Goal: Information Seeking & Learning: Learn about a topic

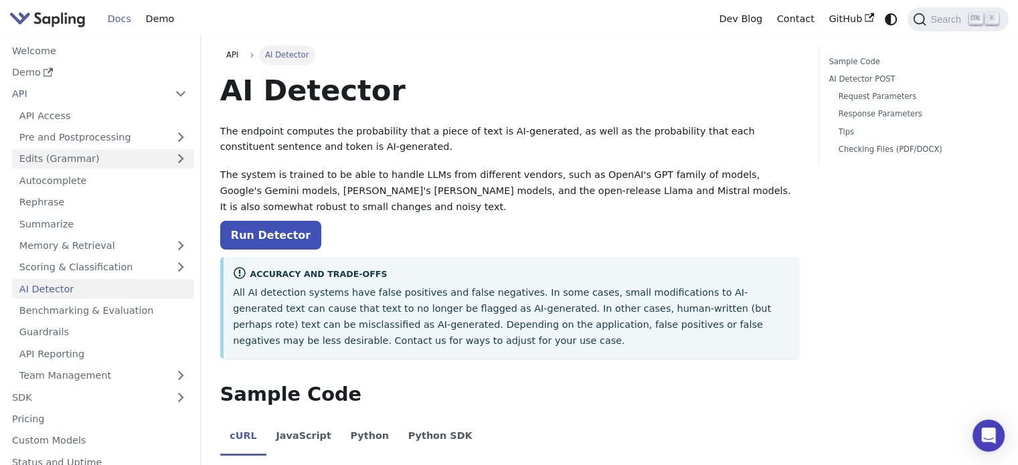
click at [155, 161] on link "Edits (Grammar)" at bounding box center [103, 158] width 182 height 19
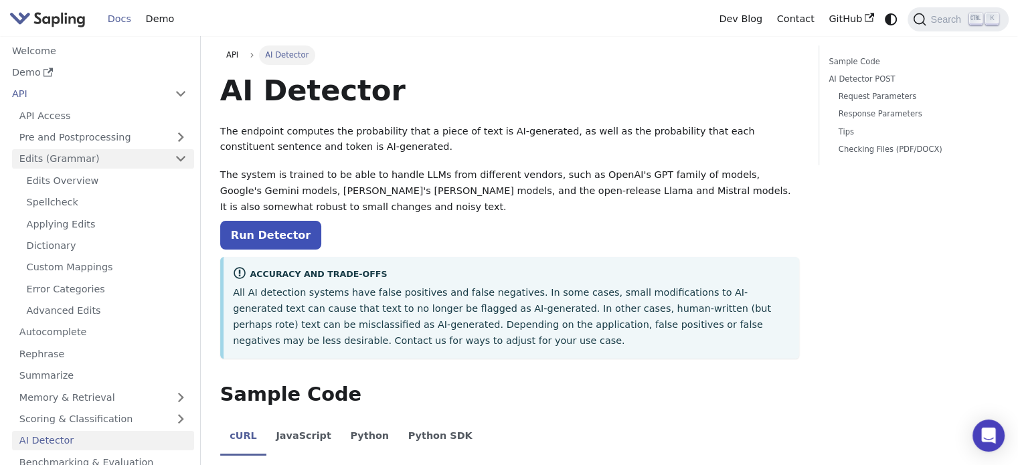
click at [155, 161] on link "Edits (Grammar)" at bounding box center [103, 158] width 182 height 19
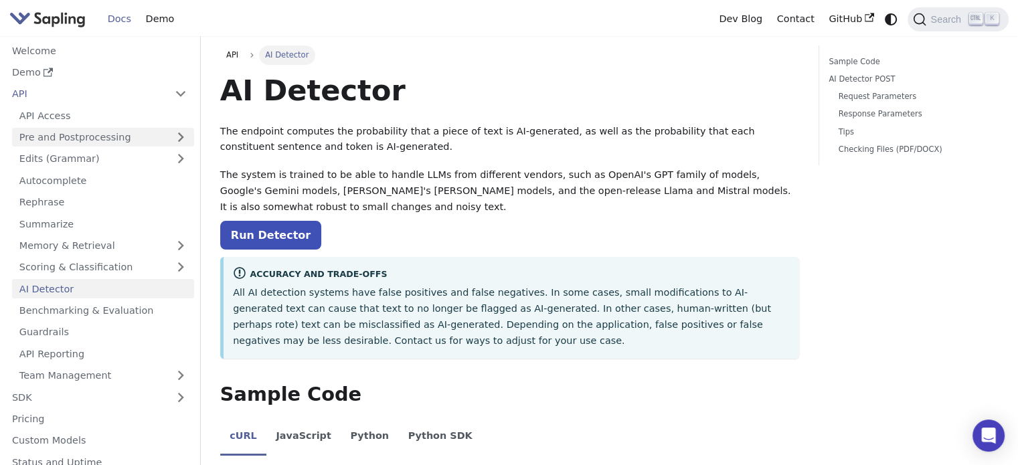
click at [176, 141] on link "Pre and Postprocessing" at bounding box center [103, 137] width 182 height 19
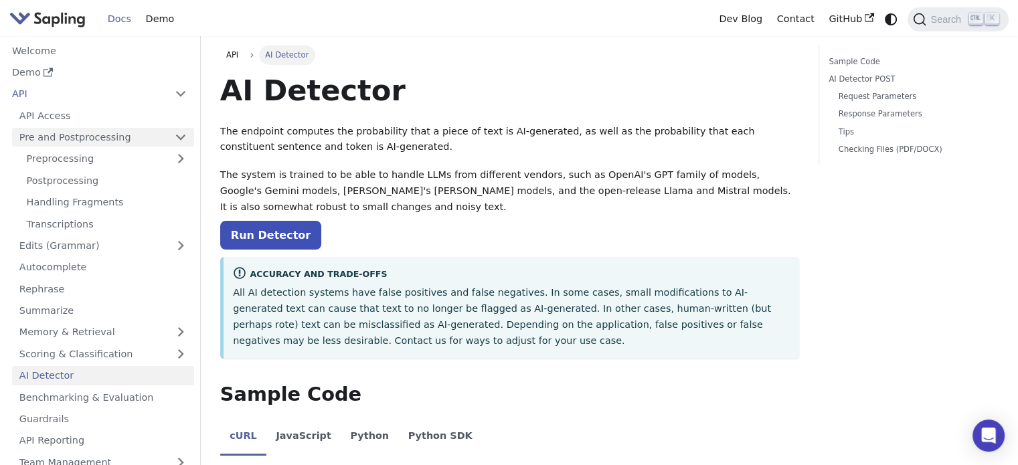
click at [176, 141] on link "Pre and Postprocessing" at bounding box center [103, 137] width 182 height 19
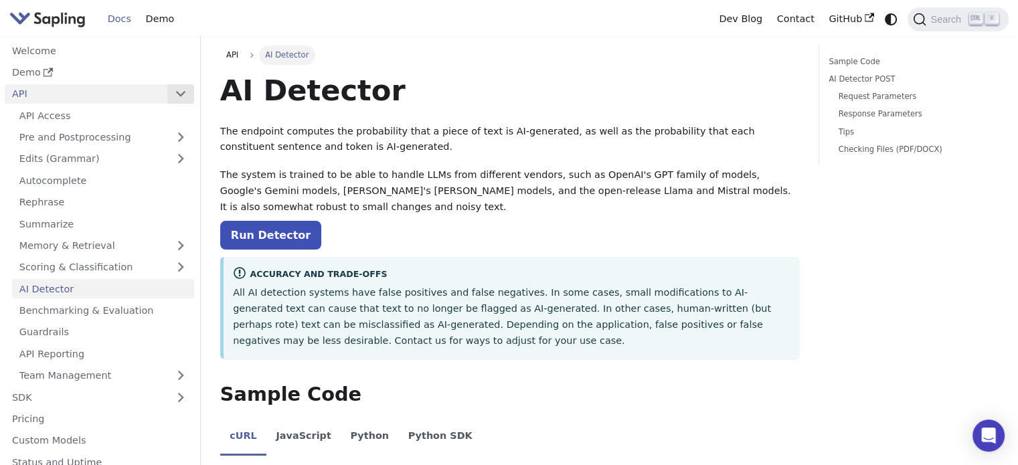
click at [177, 95] on button "Collapse sidebar category 'API'" at bounding box center [180, 93] width 27 height 19
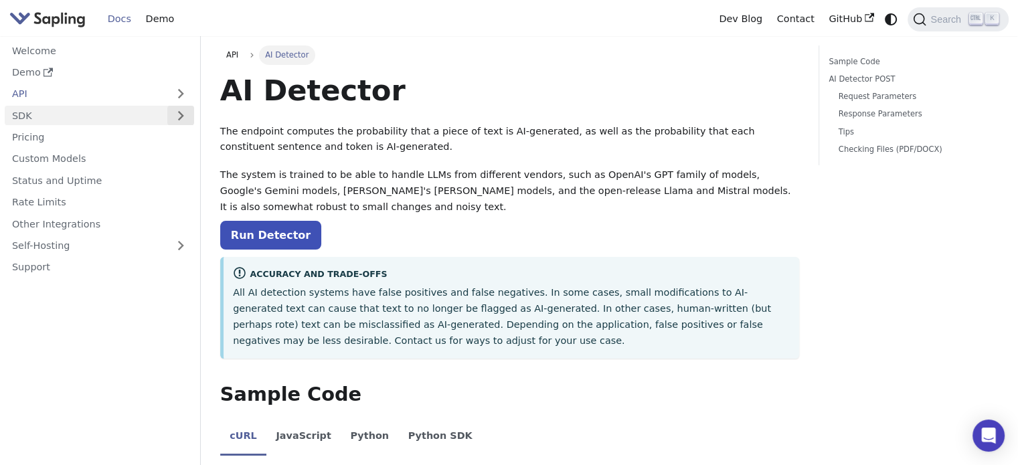
click at [177, 116] on button "Expand sidebar category 'SDK'" at bounding box center [180, 115] width 27 height 19
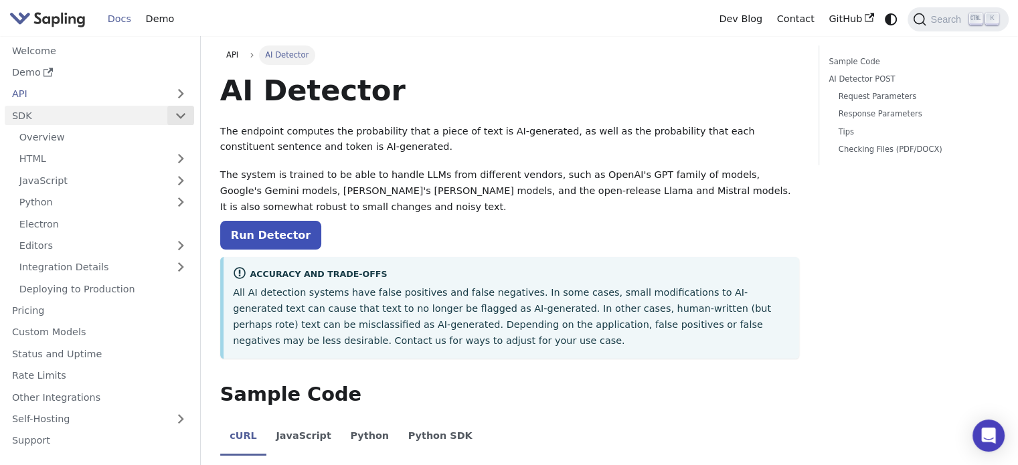
click at [177, 116] on button "Collapse sidebar category 'SDK'" at bounding box center [180, 115] width 27 height 19
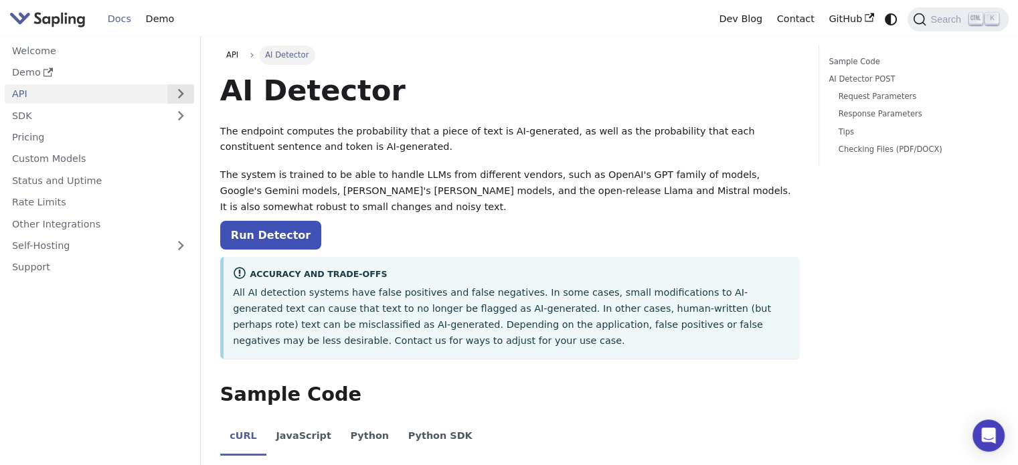
click at [178, 101] on button "Expand sidebar category 'API'" at bounding box center [180, 93] width 27 height 19
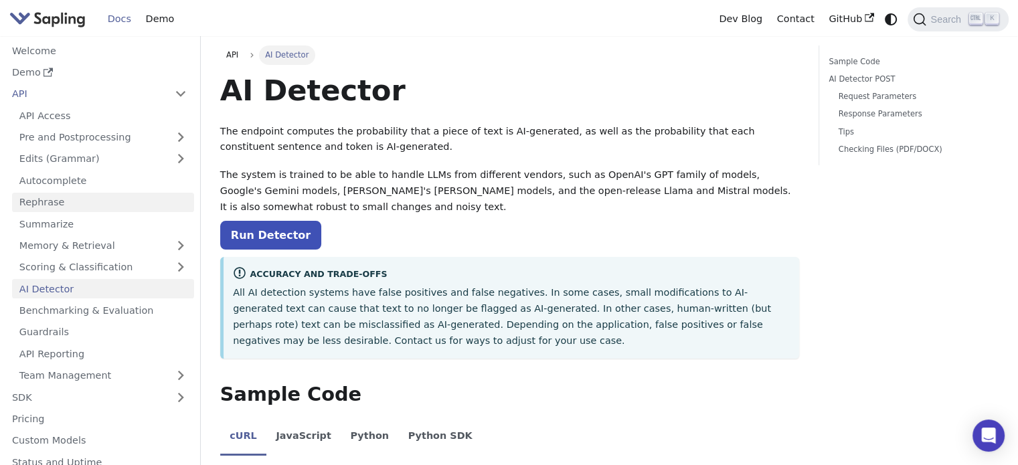
click at [134, 208] on link "Rephrase" at bounding box center [103, 202] width 182 height 19
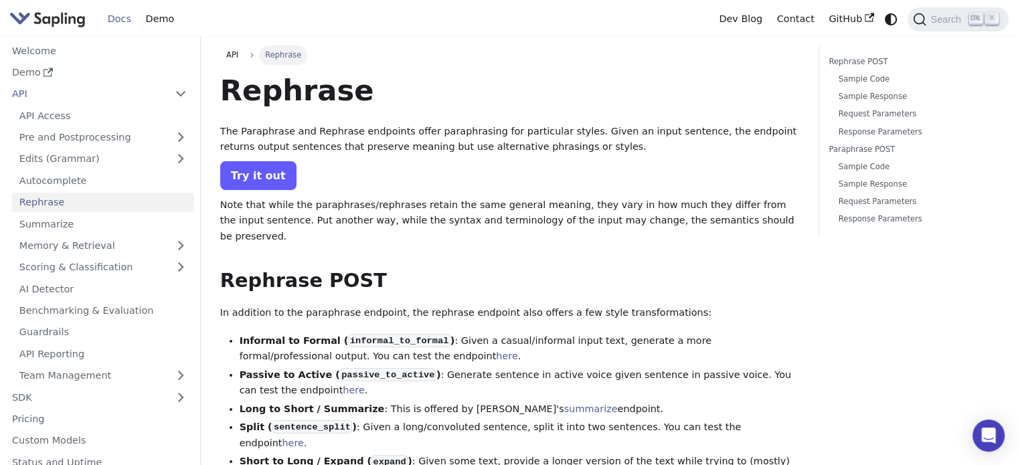
click at [256, 177] on link "Try it out" at bounding box center [258, 175] width 76 height 29
click at [166, 161] on link "Edits (Grammar)" at bounding box center [103, 158] width 182 height 19
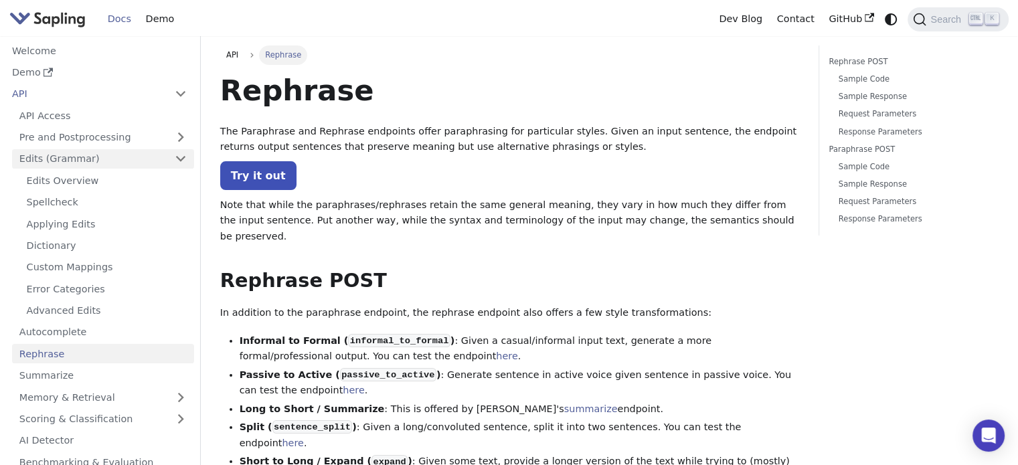
click at [166, 161] on link "Edits (Grammar)" at bounding box center [103, 158] width 182 height 19
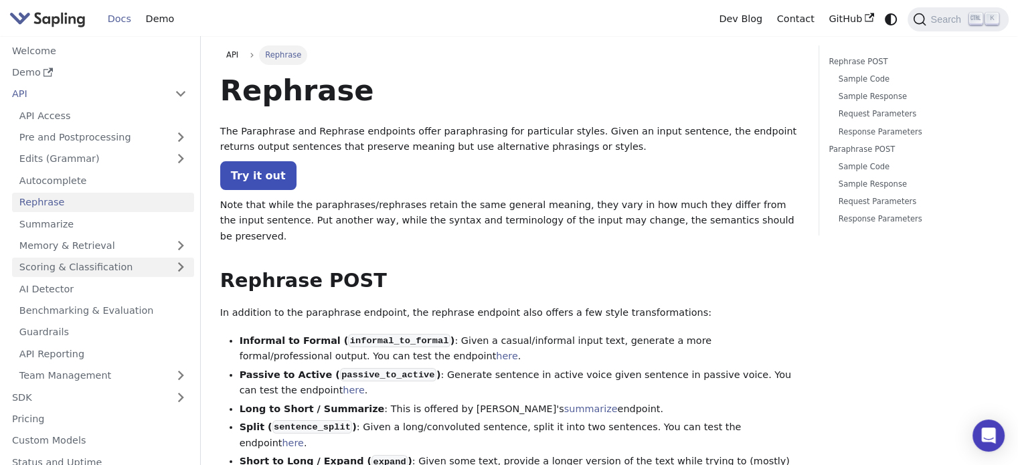
click at [169, 272] on link "Scoring & Classification" at bounding box center [103, 267] width 182 height 19
click at [161, 289] on link "AI Detector" at bounding box center [103, 288] width 182 height 19
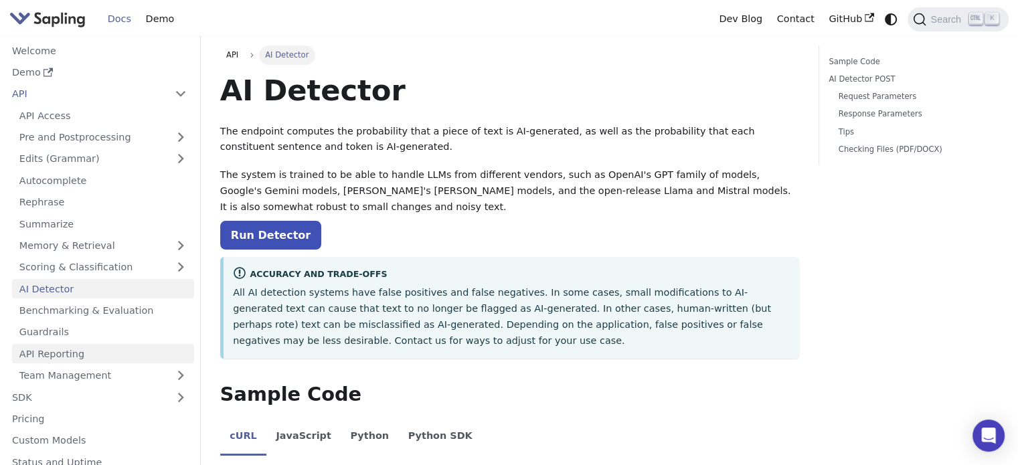
click at [139, 354] on link "API Reporting" at bounding box center [103, 353] width 182 height 19
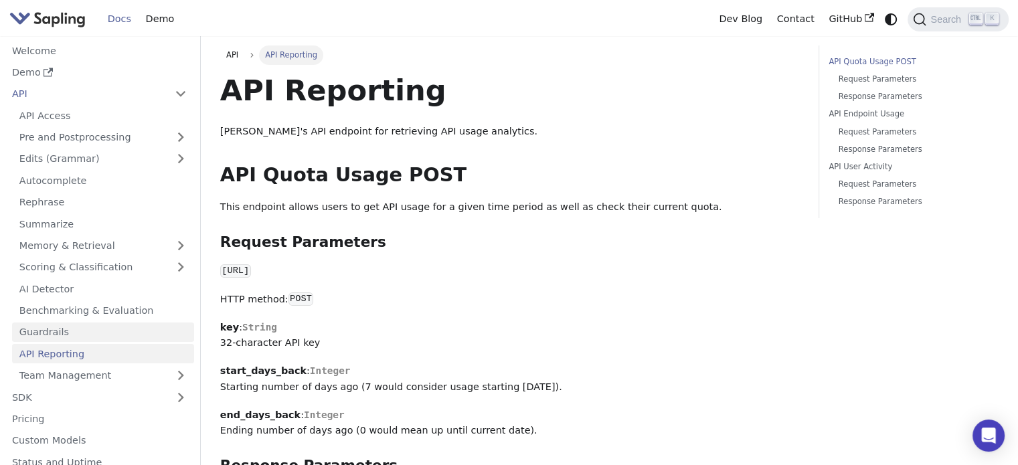
click at [136, 329] on link "Guardrails" at bounding box center [103, 332] width 182 height 19
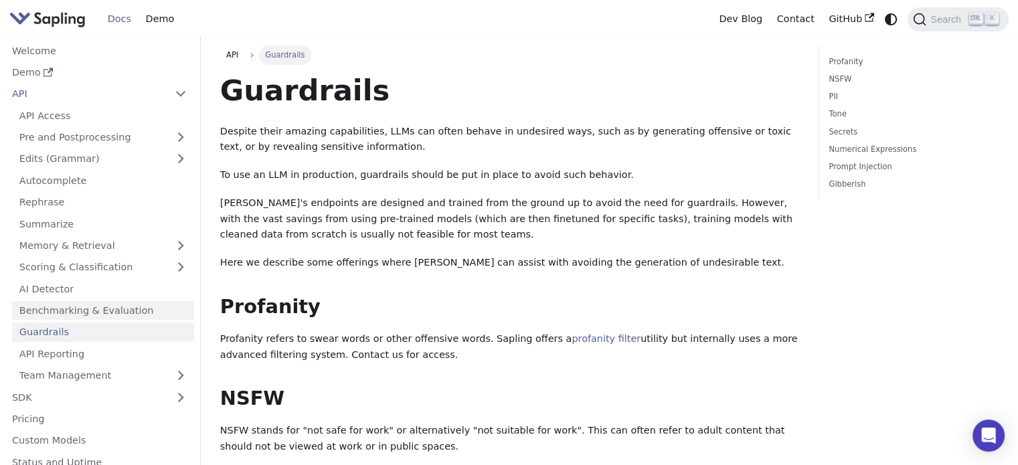
click at [129, 309] on link "Benchmarking & Evaluation" at bounding box center [103, 310] width 182 height 19
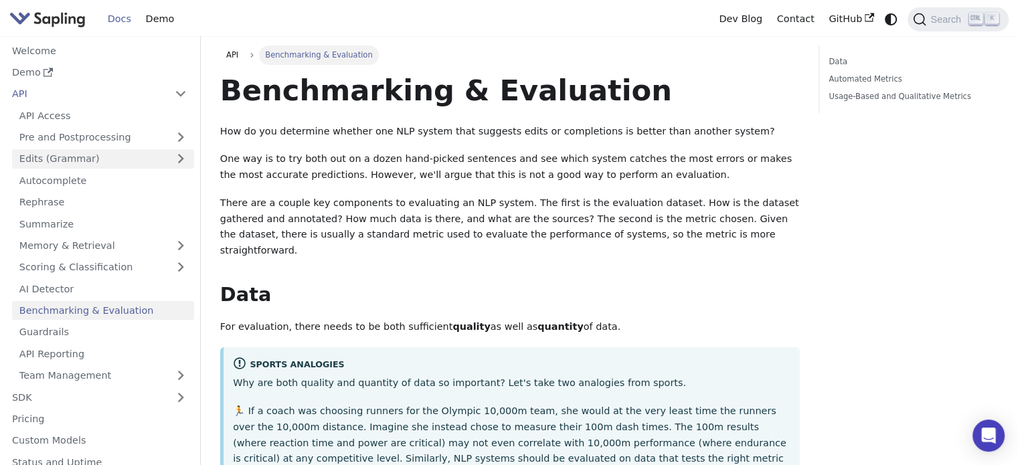
click at [73, 163] on link "Edits (Grammar)" at bounding box center [103, 158] width 182 height 19
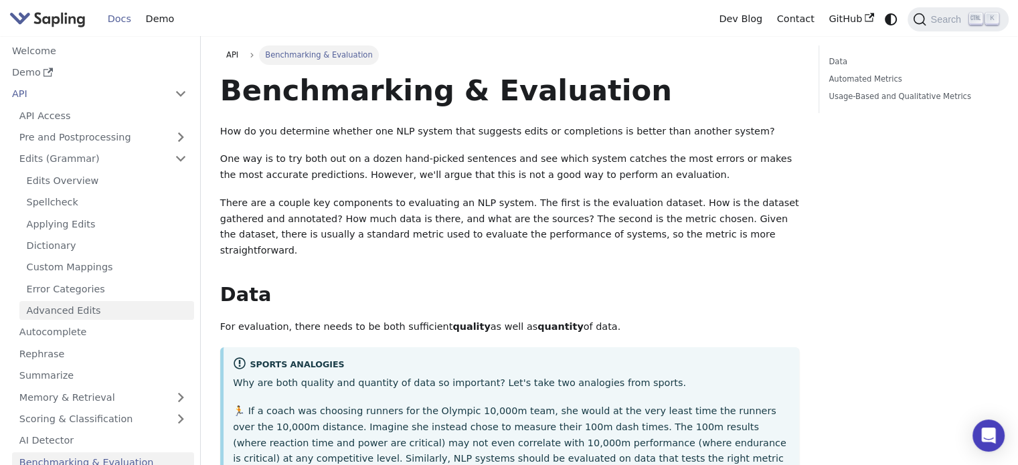
click at [93, 314] on link "Advanced Edits" at bounding box center [106, 310] width 175 height 19
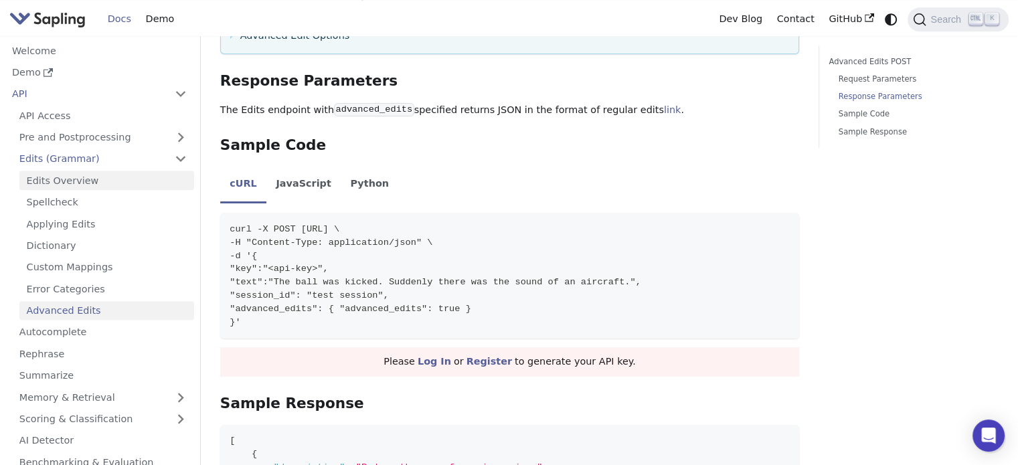
scroll to position [1494, 0]
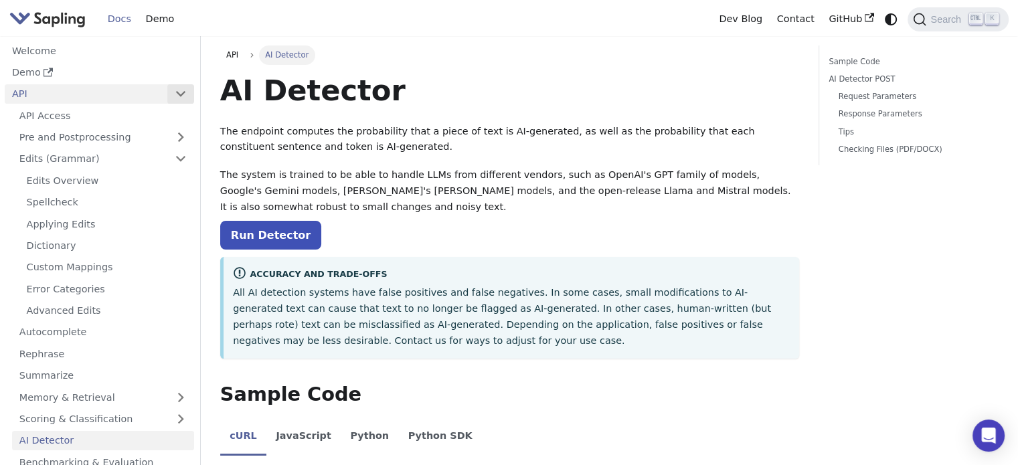
click at [172, 90] on button "Collapse sidebar category 'API'" at bounding box center [180, 93] width 27 height 19
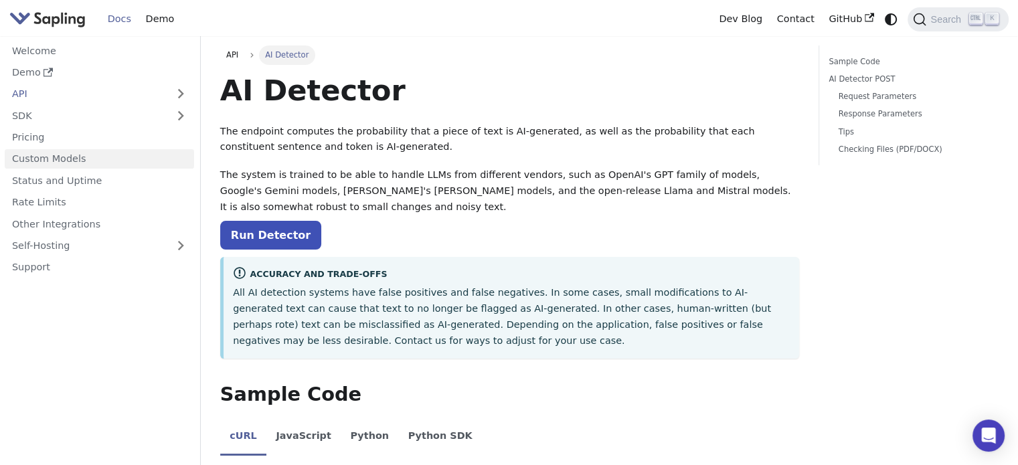
click at [172, 158] on link "Custom Models" at bounding box center [99, 158] width 189 height 19
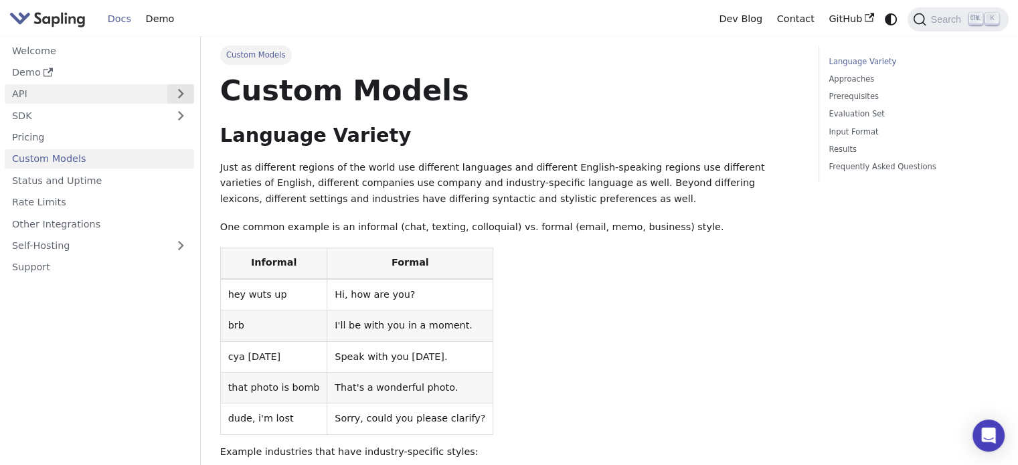
click at [173, 96] on button "Expand sidebar category 'API'" at bounding box center [180, 93] width 27 height 19
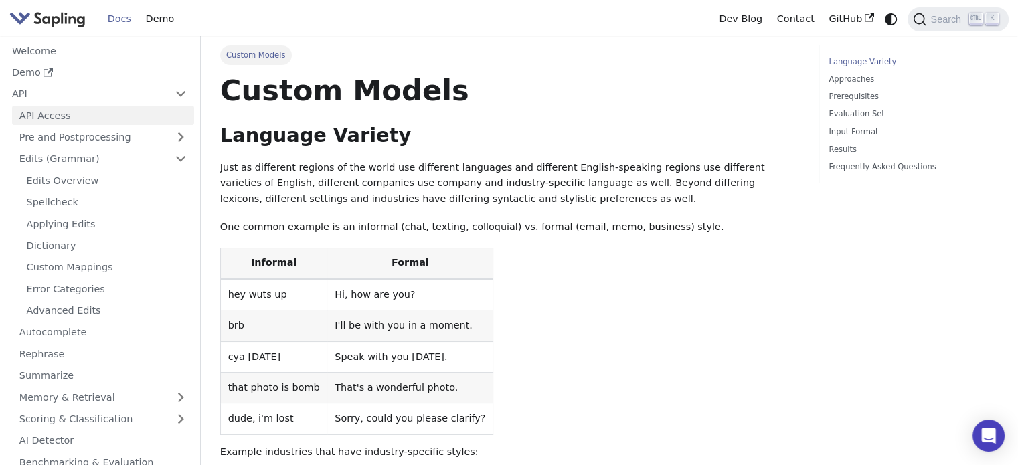
click at [161, 114] on link "API Access" at bounding box center [103, 115] width 182 height 19
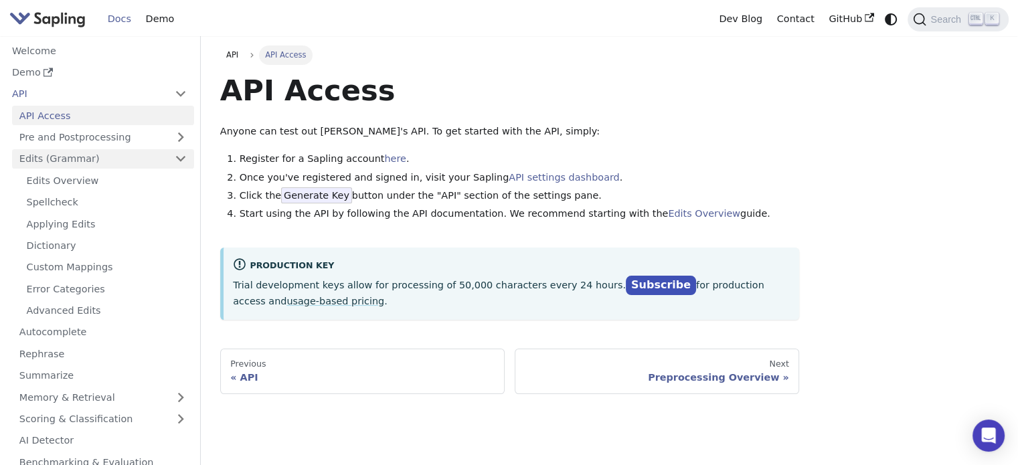
click at [173, 157] on link "Edits (Grammar)" at bounding box center [103, 158] width 182 height 19
click at [146, 187] on link "Edits Overview" at bounding box center [106, 180] width 175 height 19
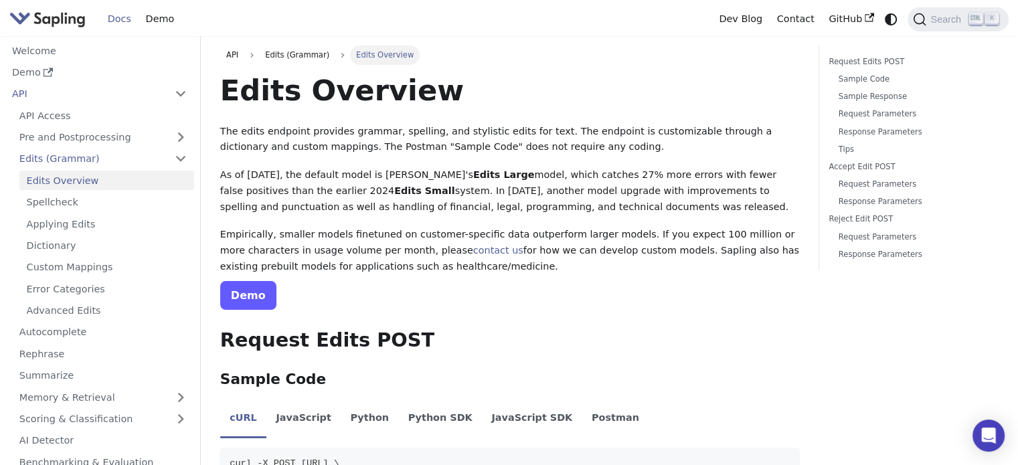
click at [250, 291] on link "Demo" at bounding box center [248, 295] width 56 height 29
click at [85, 227] on link "Applying Edits" at bounding box center [106, 223] width 175 height 19
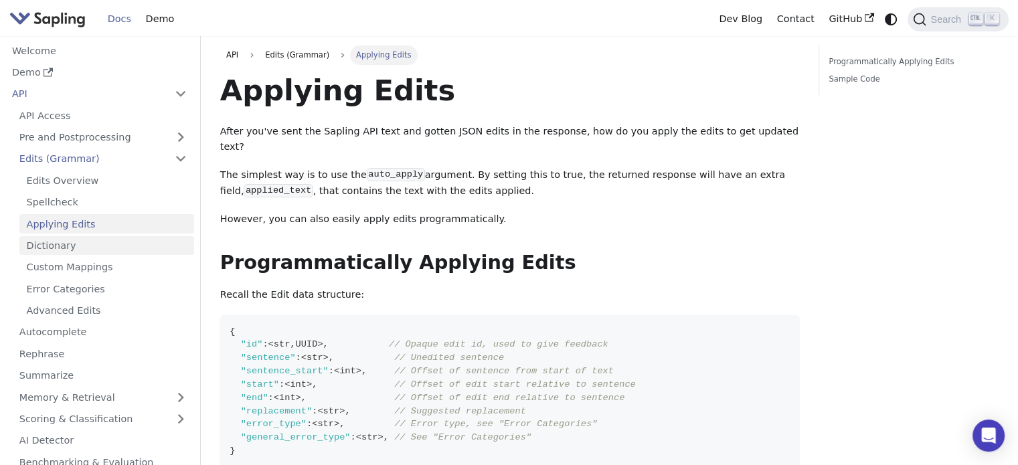
click at [80, 249] on link "Dictionary" at bounding box center [106, 245] width 175 height 19
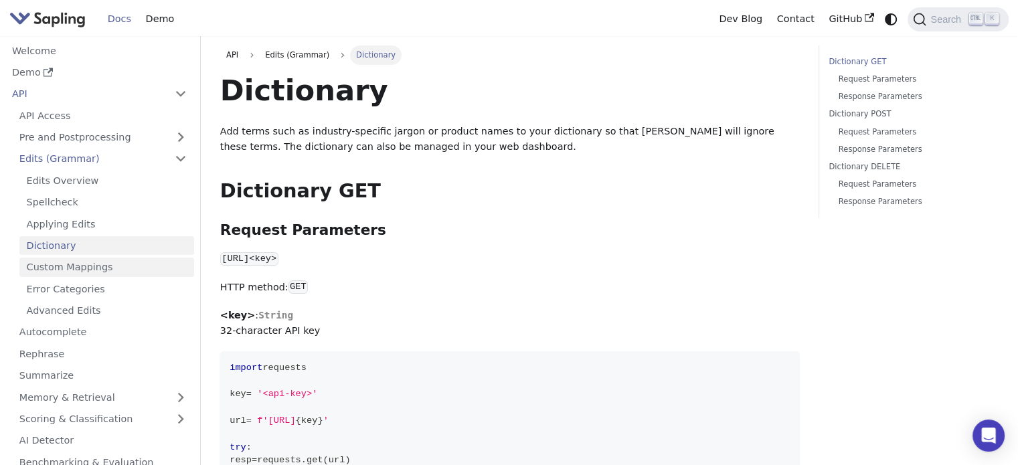
click at [79, 269] on link "Custom Mappings" at bounding box center [106, 267] width 175 height 19
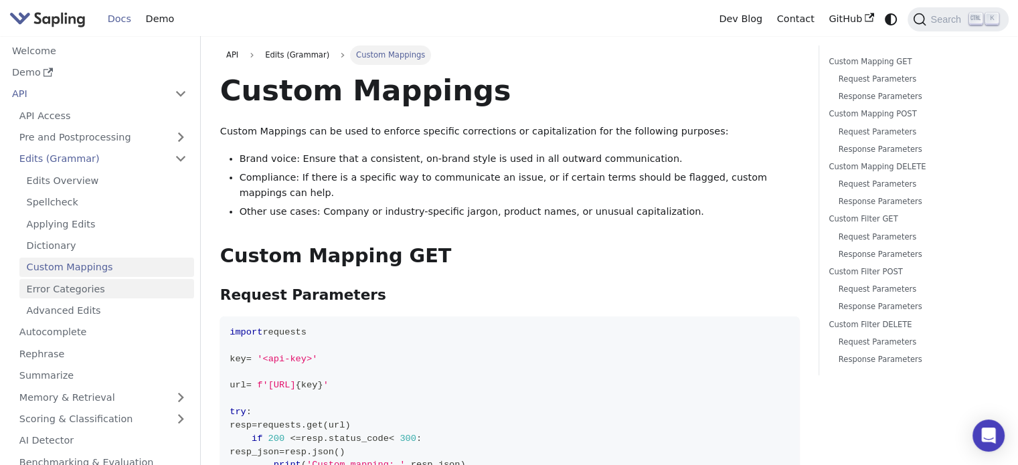
click at [79, 293] on link "Error Categories" at bounding box center [106, 288] width 175 height 19
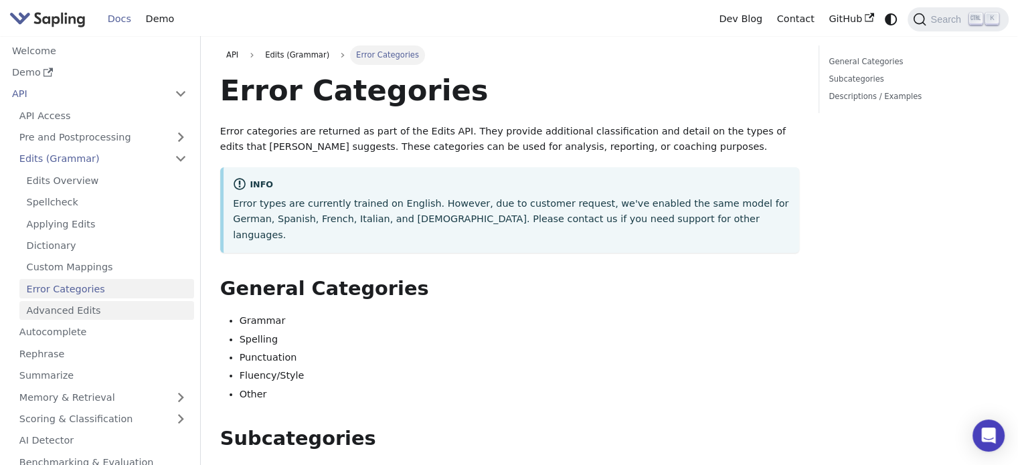
click at [82, 315] on link "Advanced Edits" at bounding box center [106, 310] width 175 height 19
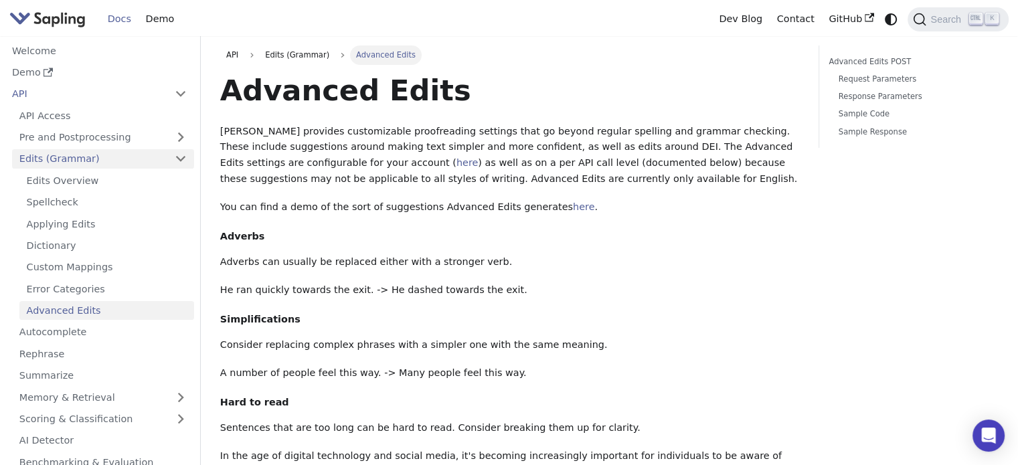
click at [179, 155] on link "Edits (Grammar)" at bounding box center [103, 158] width 182 height 19
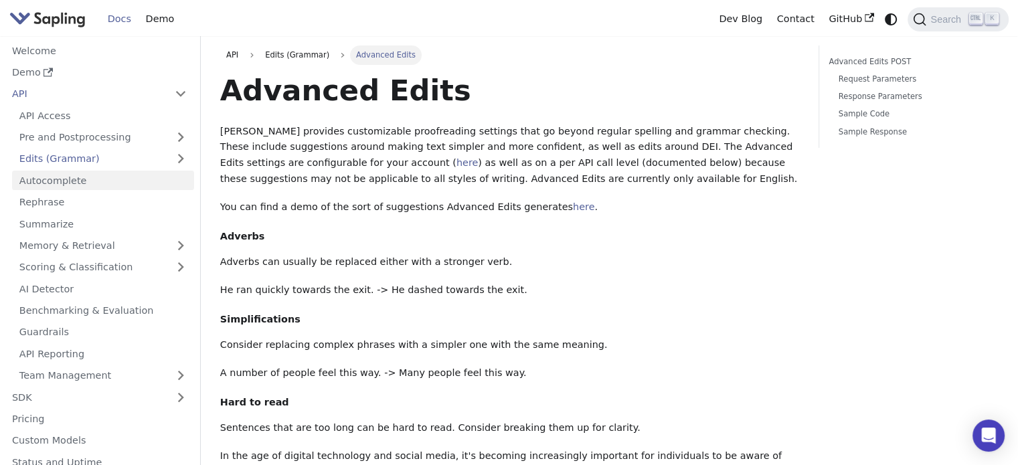
click at [165, 183] on link "Autocomplete" at bounding box center [103, 180] width 182 height 19
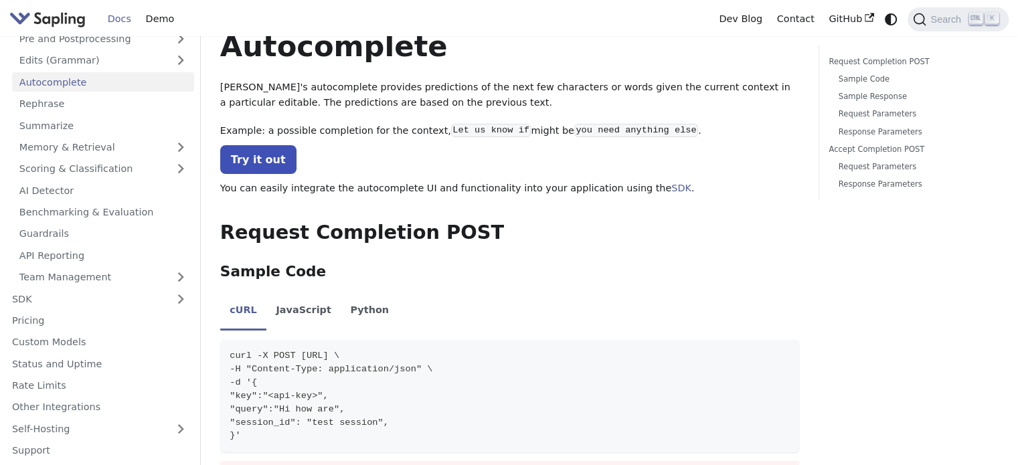
scroll to position [46, 0]
